Goal: Find specific page/section: Find specific page/section

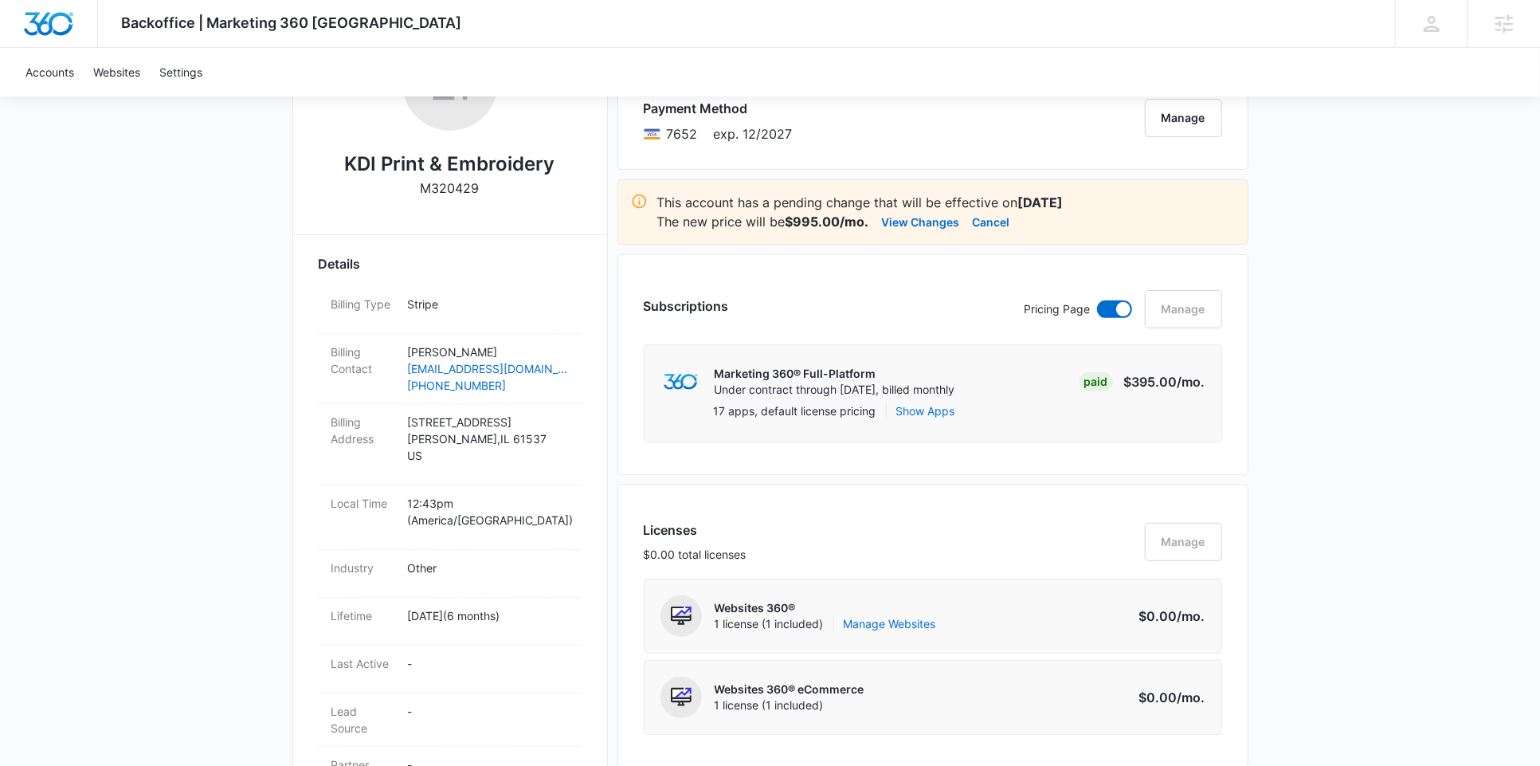
scroll to position [311, 0]
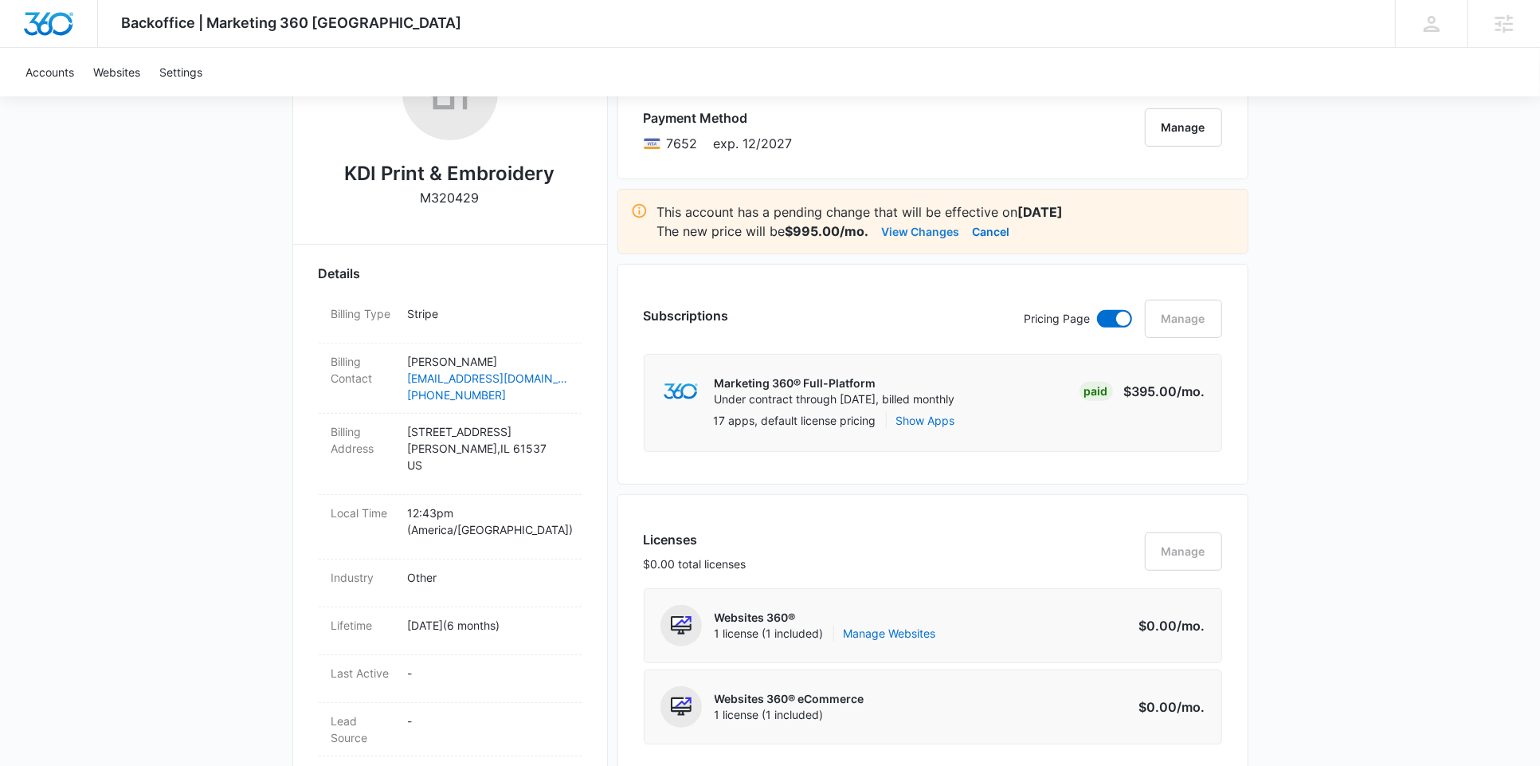
click at [923, 229] on button "View Changes" at bounding box center [921, 230] width 78 height 19
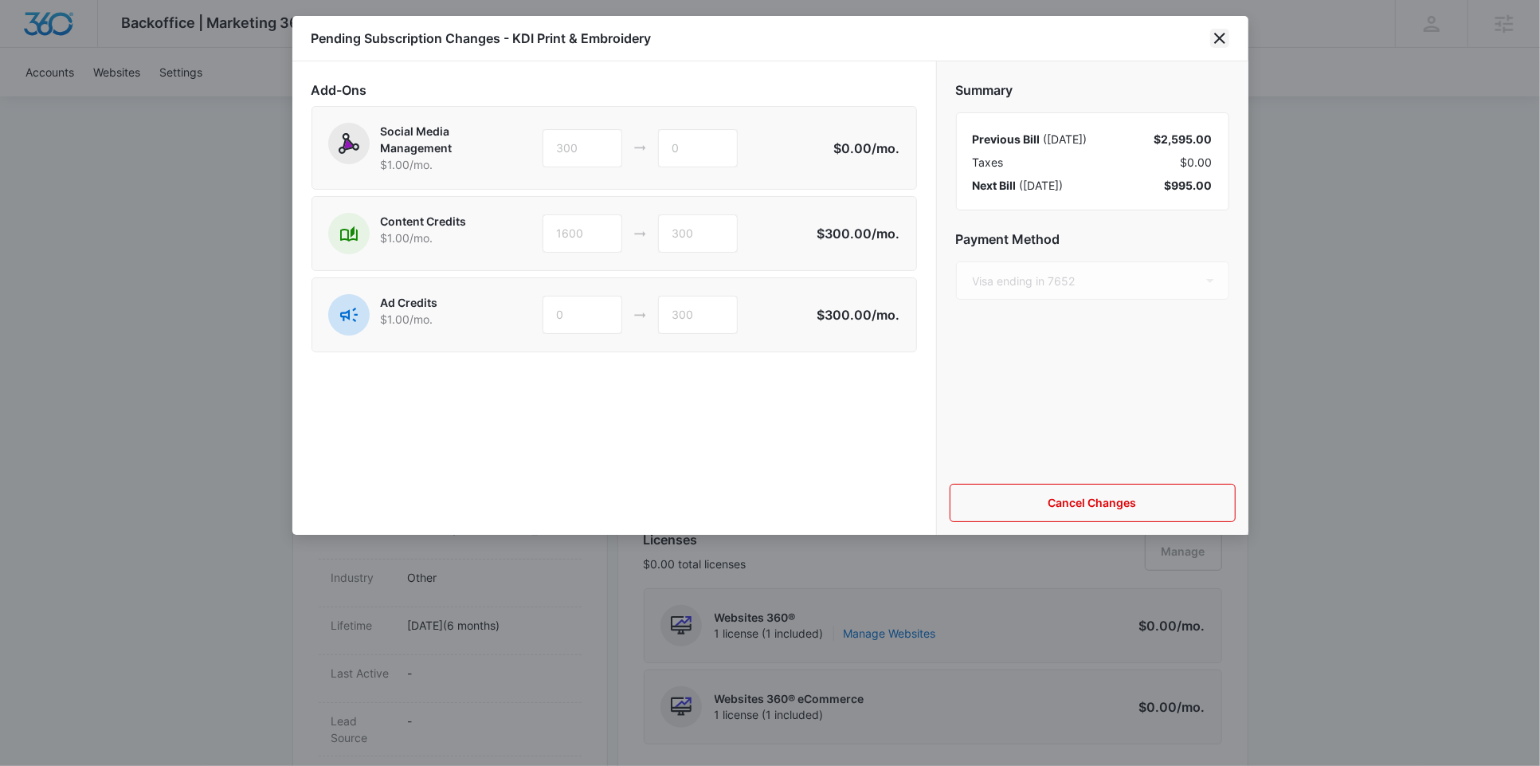
click at [1222, 37] on icon "close" at bounding box center [1219, 38] width 19 height 19
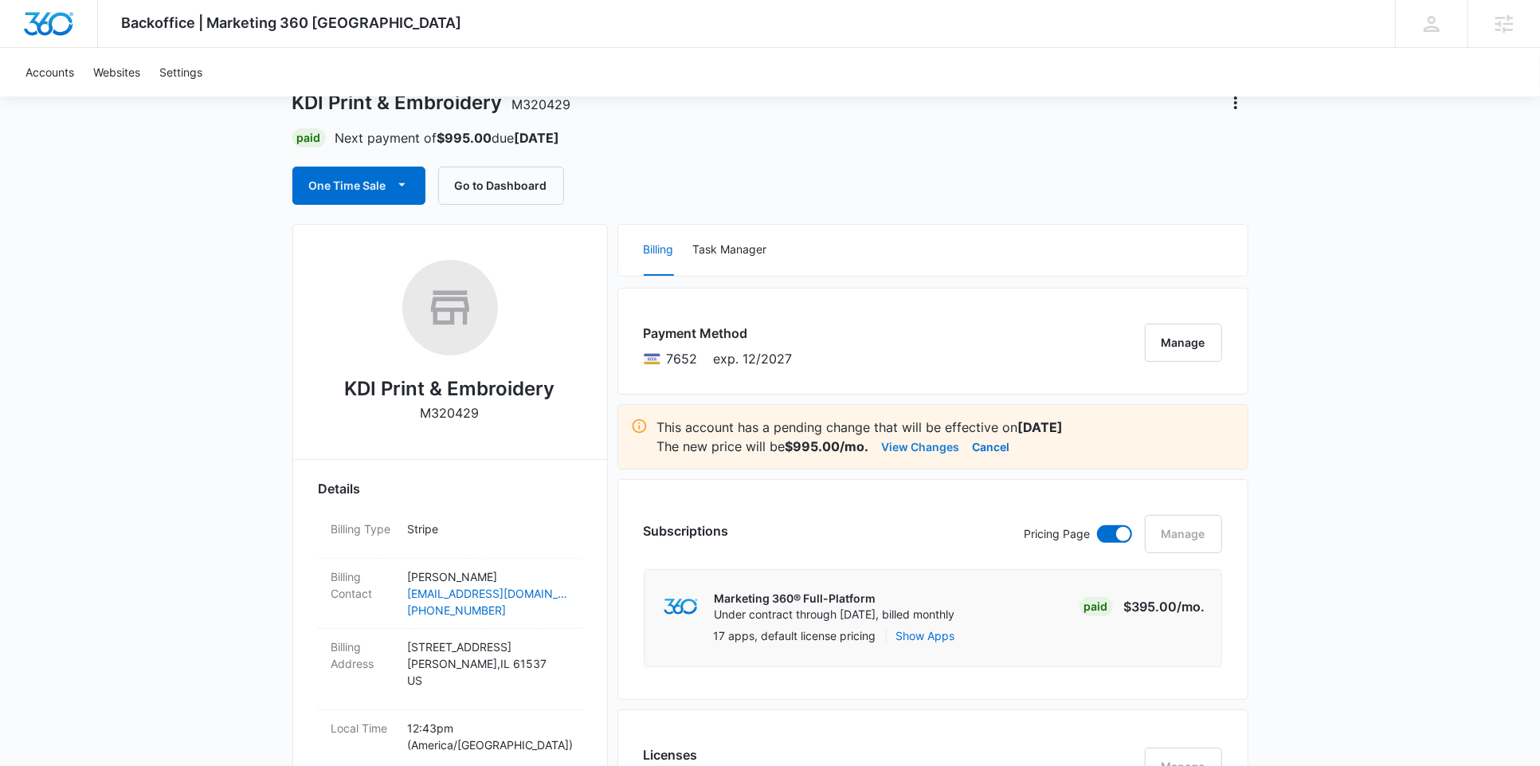
scroll to position [0, 0]
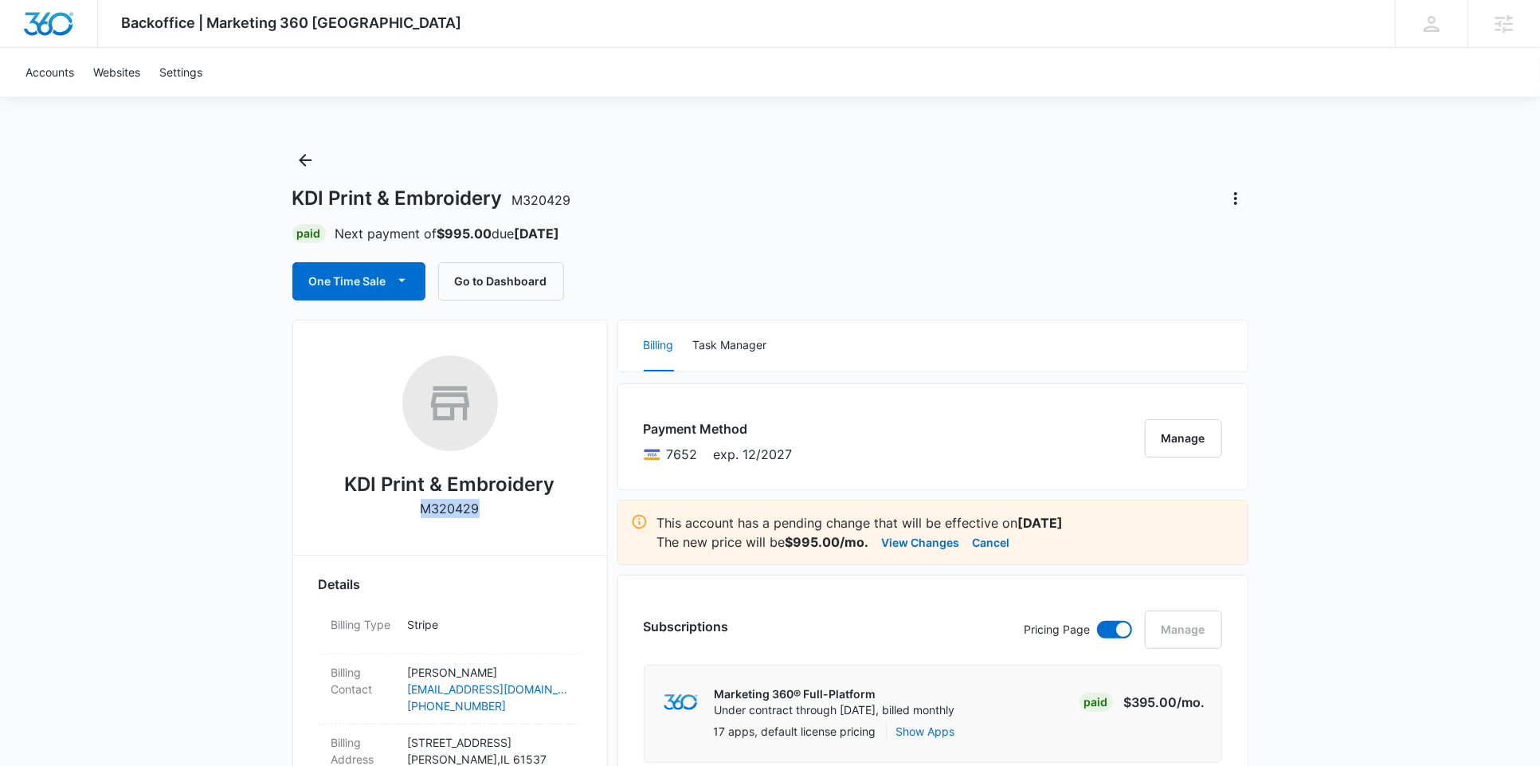
drag, startPoint x: 445, startPoint y: 509, endPoint x: 405, endPoint y: 509, distance: 40.6
click at [405, 509] on div "KDI Print & Embroidery M320429" at bounding box center [450, 442] width 263 height 174
copy div "M320429"
